Goal: Information Seeking & Learning: Learn about a topic

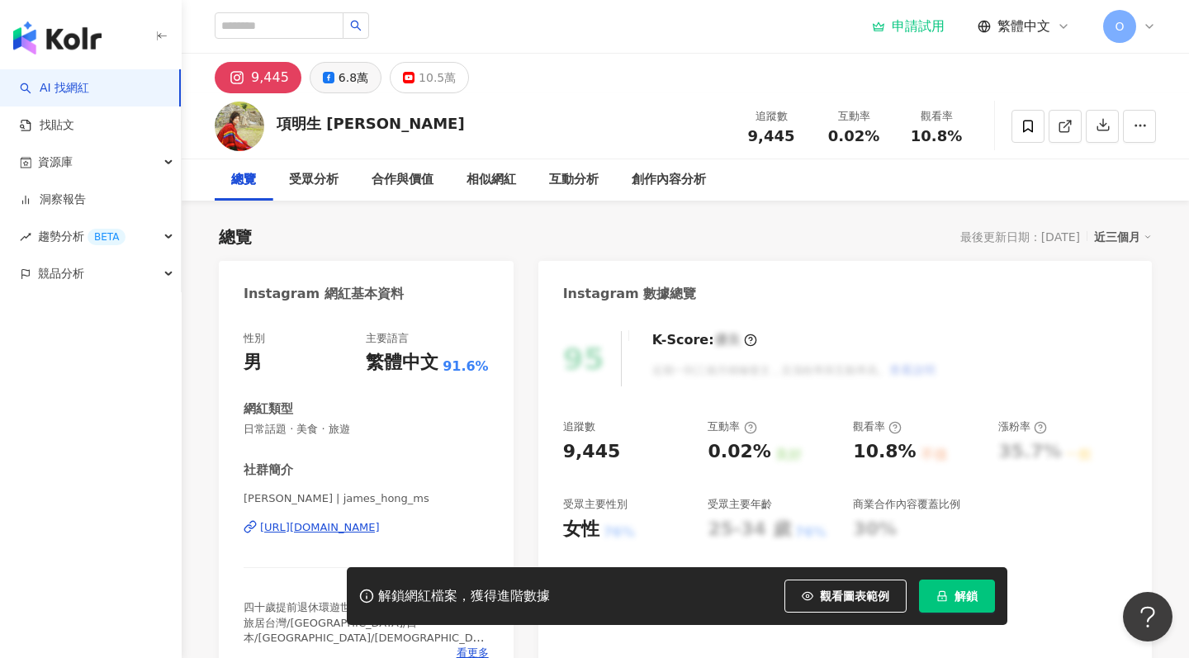
click at [358, 82] on div "6.8萬" at bounding box center [354, 77] width 30 height 23
click at [331, 81] on icon at bounding box center [329, 78] width 12 height 12
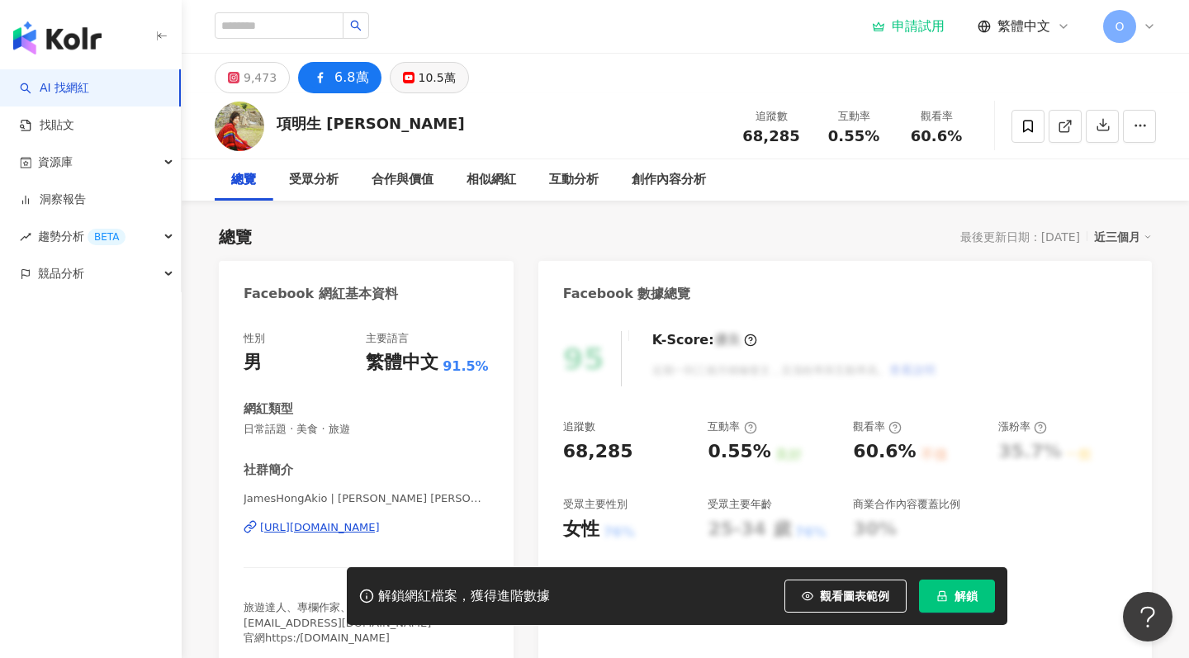
click at [419, 83] on div "10.5萬" at bounding box center [437, 77] width 37 height 23
click at [439, 79] on div "10.5萬" at bounding box center [437, 77] width 37 height 23
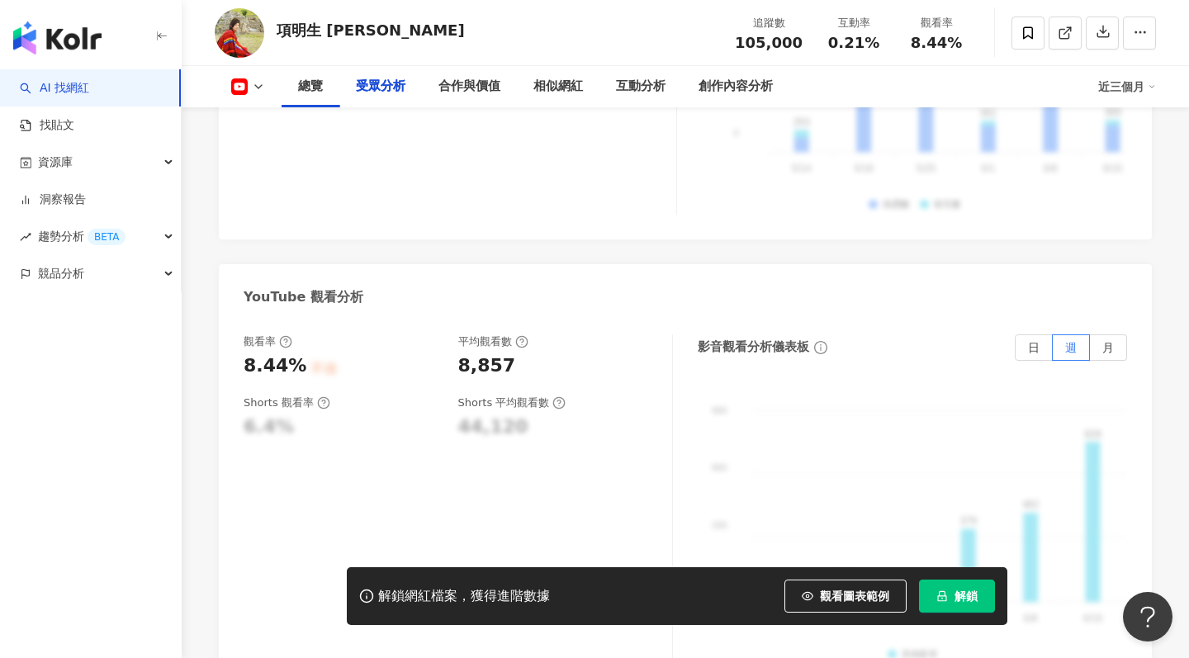
scroll to position [1395, 0]
